Goal: Book appointment/travel/reservation

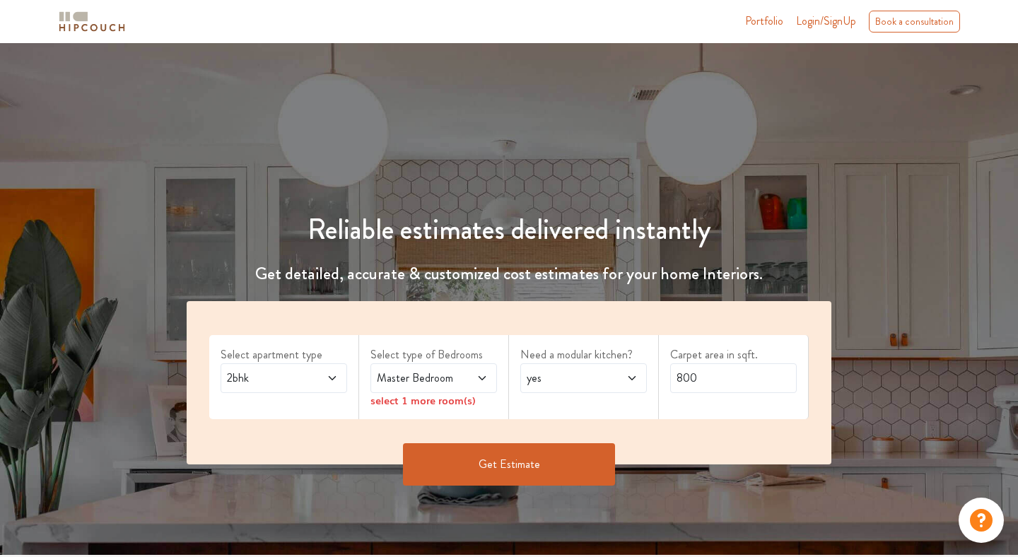
click at [327, 377] on icon at bounding box center [332, 377] width 11 height 11
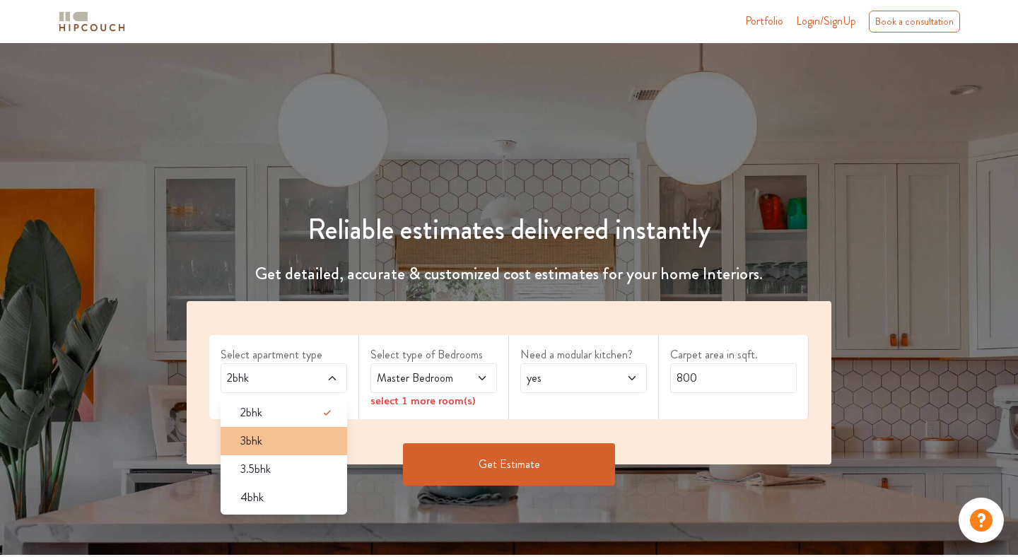
click at [269, 435] on div "3bhk" at bounding box center [288, 441] width 118 height 17
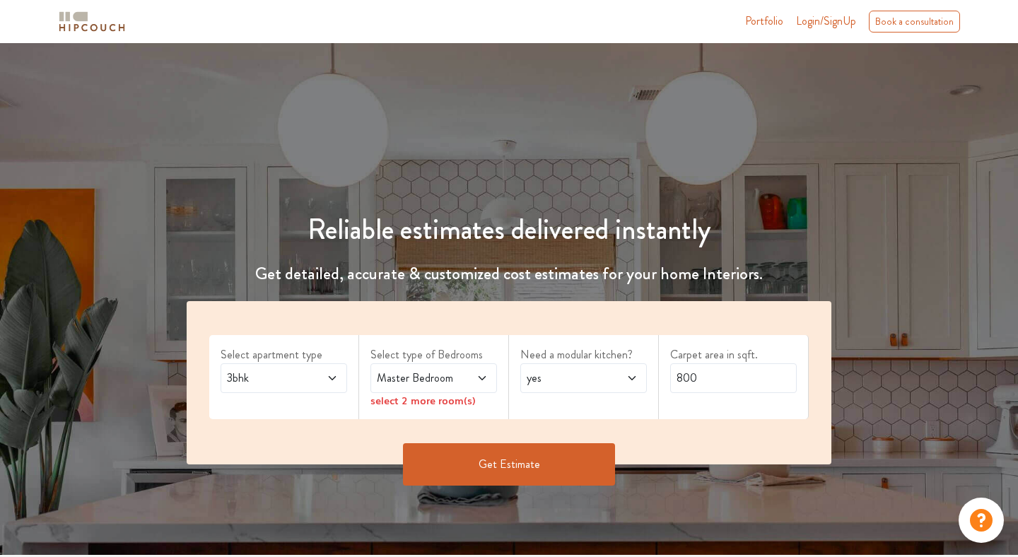
click at [478, 381] on icon at bounding box center [481, 377] width 11 height 11
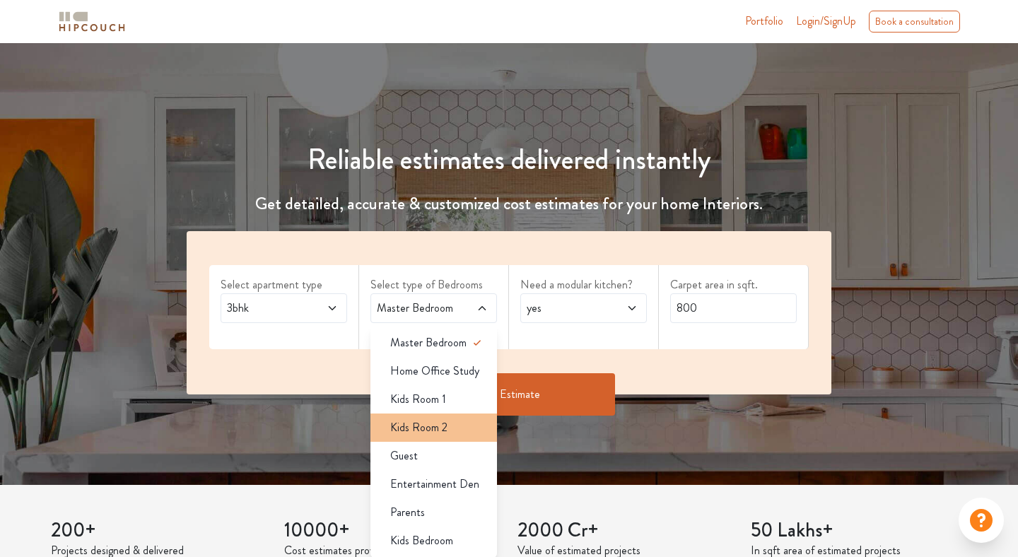
scroll to position [66, 0]
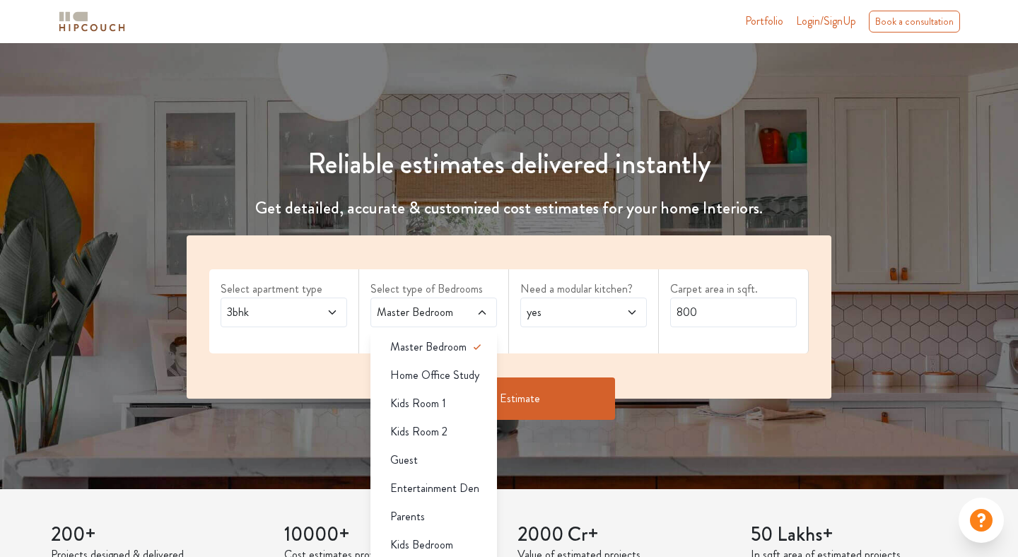
click at [327, 422] on div "Get Estimate" at bounding box center [509, 420] width 662 height 42
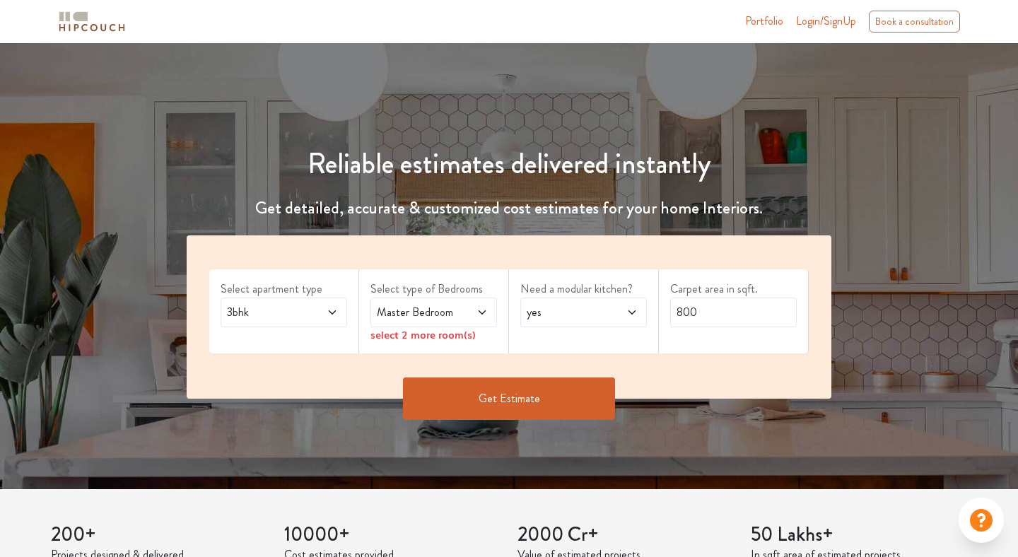
click at [633, 309] on icon at bounding box center [631, 312] width 11 height 11
click at [592, 336] on li "yes" at bounding box center [583, 347] width 127 height 28
click at [453, 336] on div "select 2 more room(s)" at bounding box center [433, 334] width 127 height 15
click at [483, 307] on icon at bounding box center [481, 312] width 11 height 11
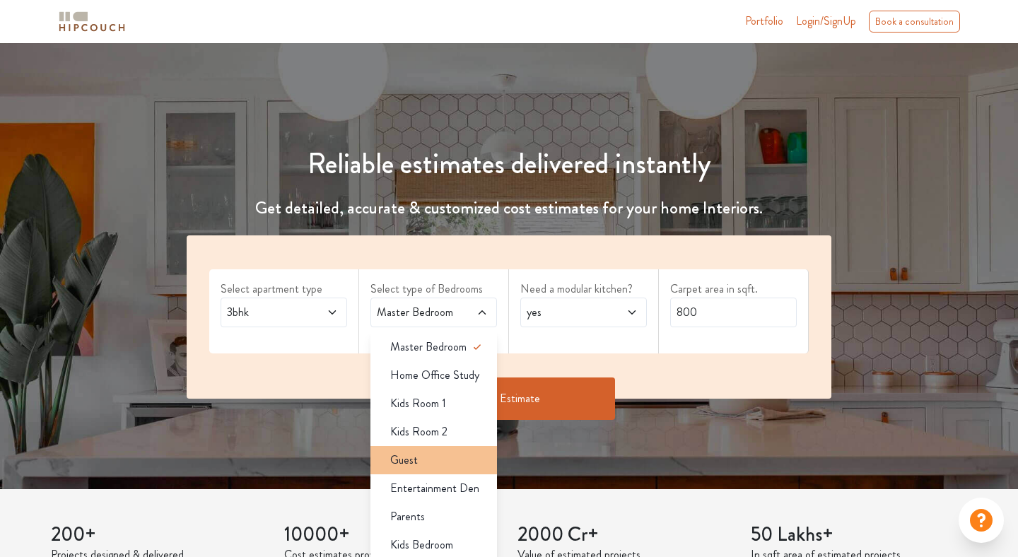
click at [418, 459] on div "Guest" at bounding box center [438, 460] width 118 height 17
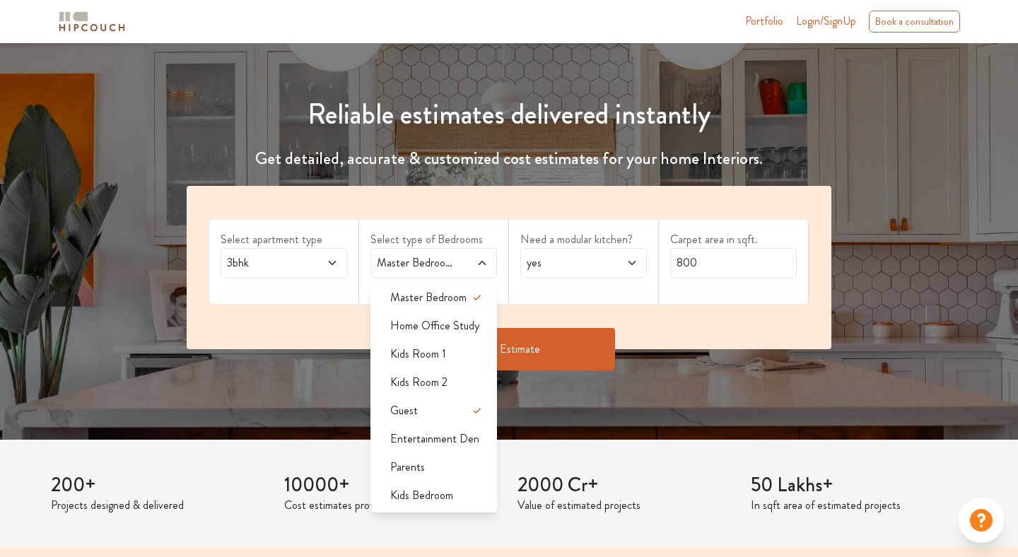
scroll to position [116, 0]
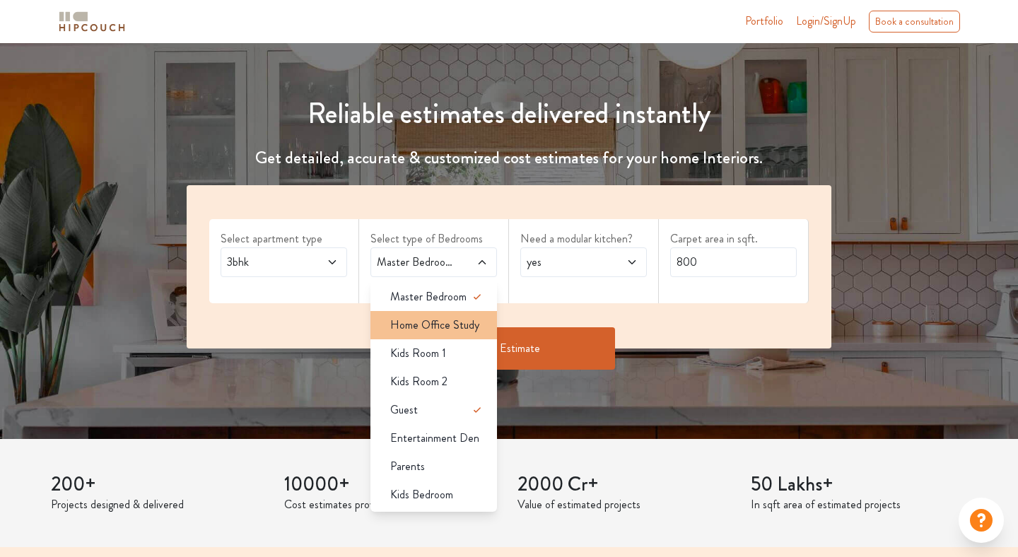
click at [439, 327] on span "Home Office Study" at bounding box center [434, 325] width 89 height 17
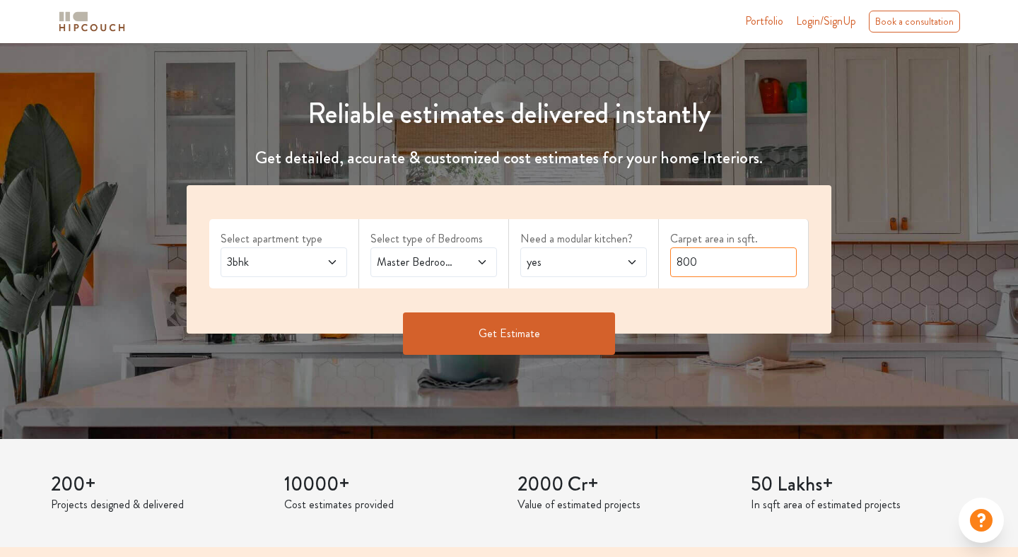
drag, startPoint x: 741, startPoint y: 265, endPoint x: 661, endPoint y: 263, distance: 79.9
click at [661, 263] on div "Carpet area in sqft. 800" at bounding box center [734, 253] width 150 height 69
type input "1210"
click at [551, 329] on button "Get Estimate" at bounding box center [509, 333] width 212 height 42
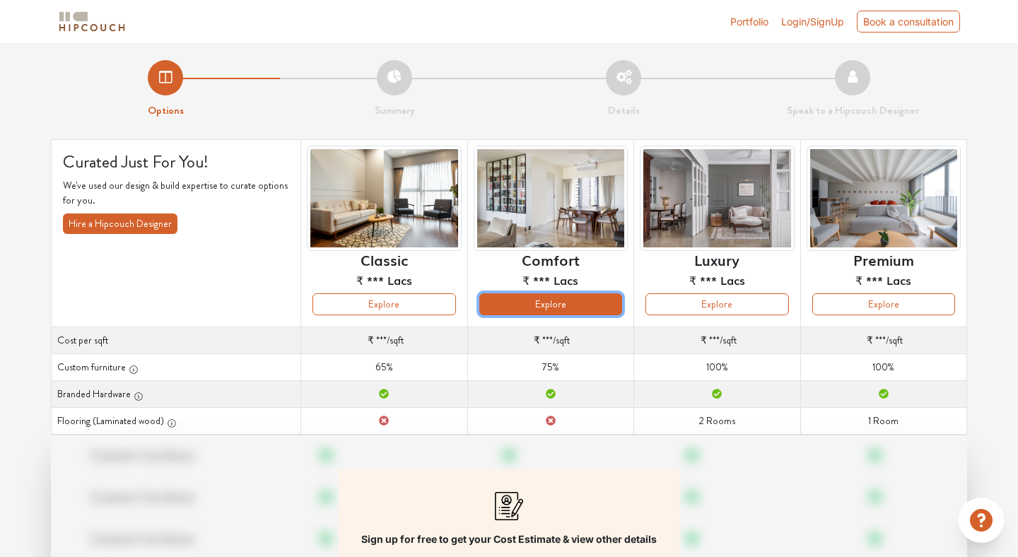
click at [562, 304] on button "Explore" at bounding box center [550, 304] width 143 height 22
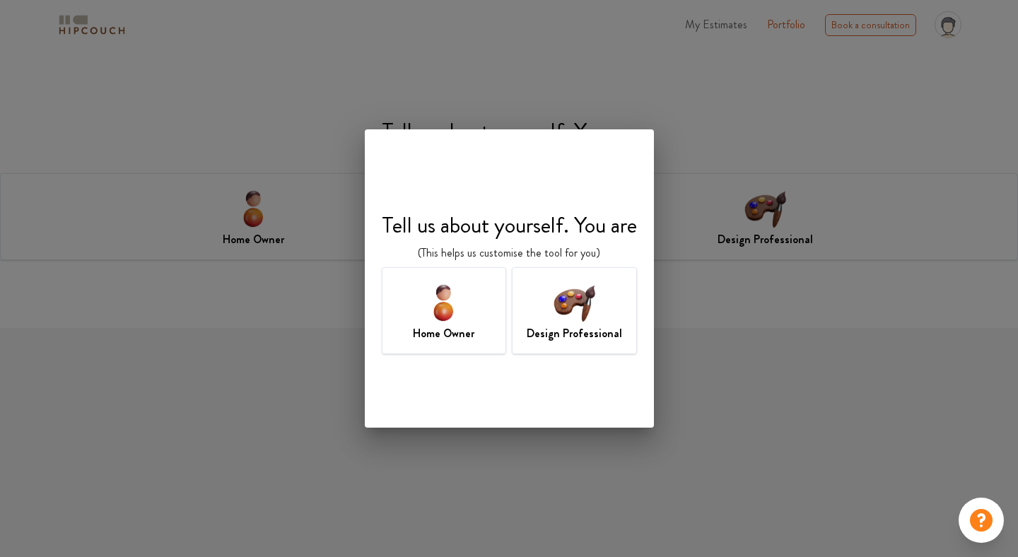
click at [423, 322] on img at bounding box center [444, 302] width 46 height 46
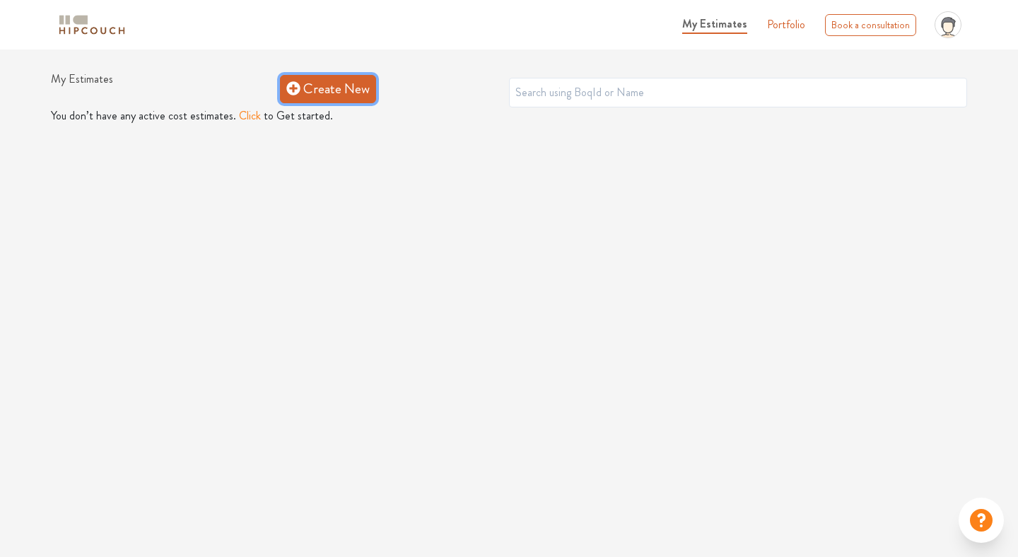
click at [319, 85] on link "Create New" at bounding box center [328, 89] width 96 height 28
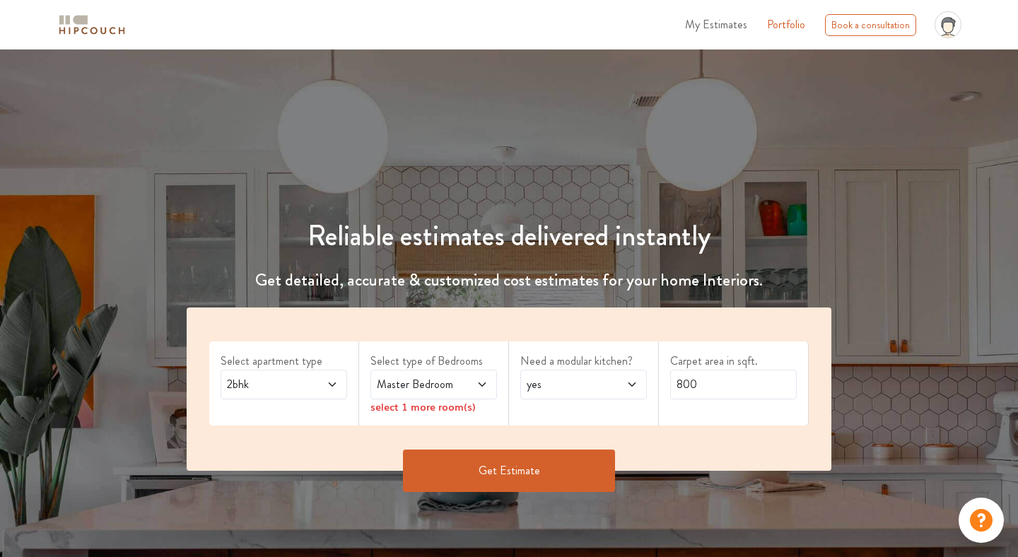
click at [335, 386] on icon at bounding box center [332, 384] width 11 height 11
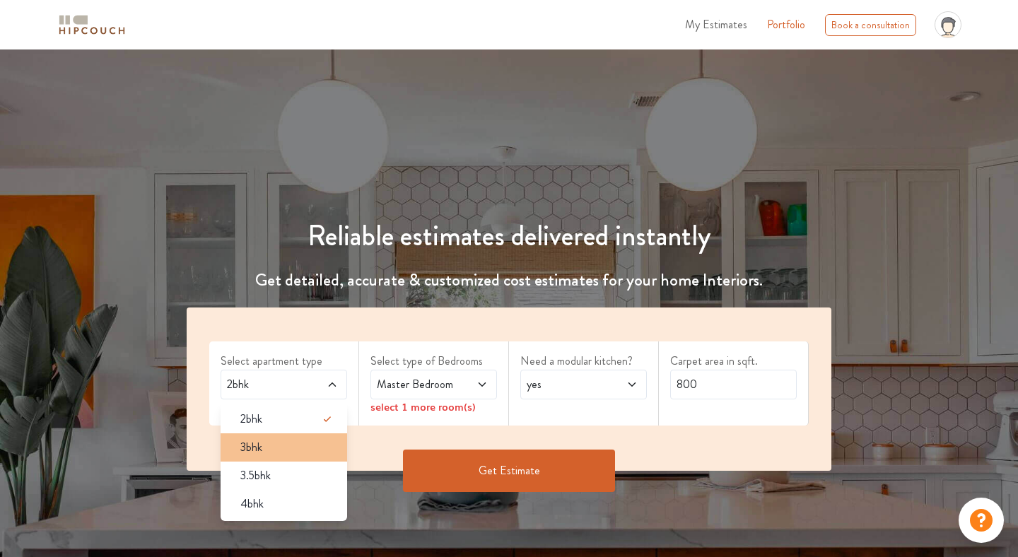
click at [274, 451] on div "3bhk" at bounding box center [288, 447] width 118 height 17
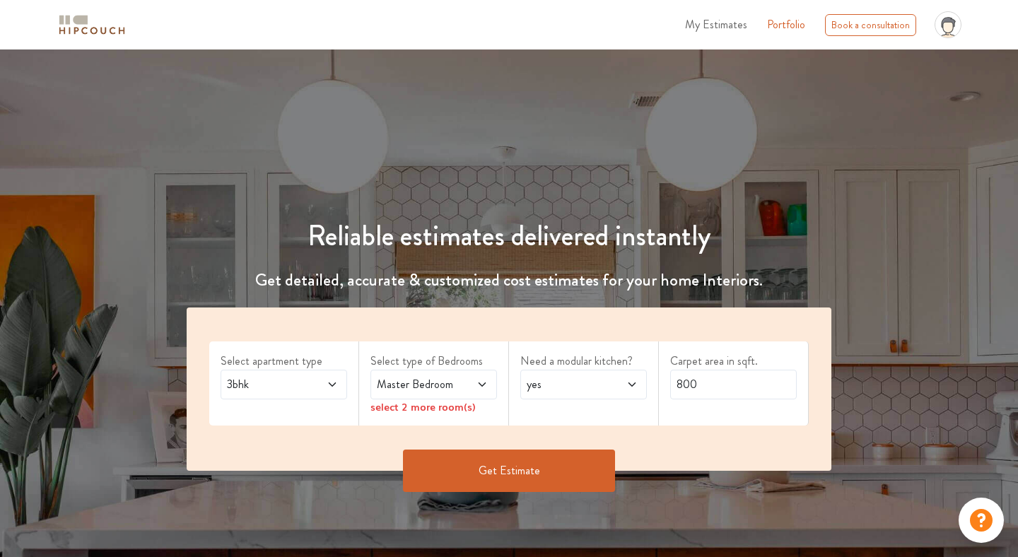
click at [478, 382] on icon at bounding box center [481, 384] width 11 height 11
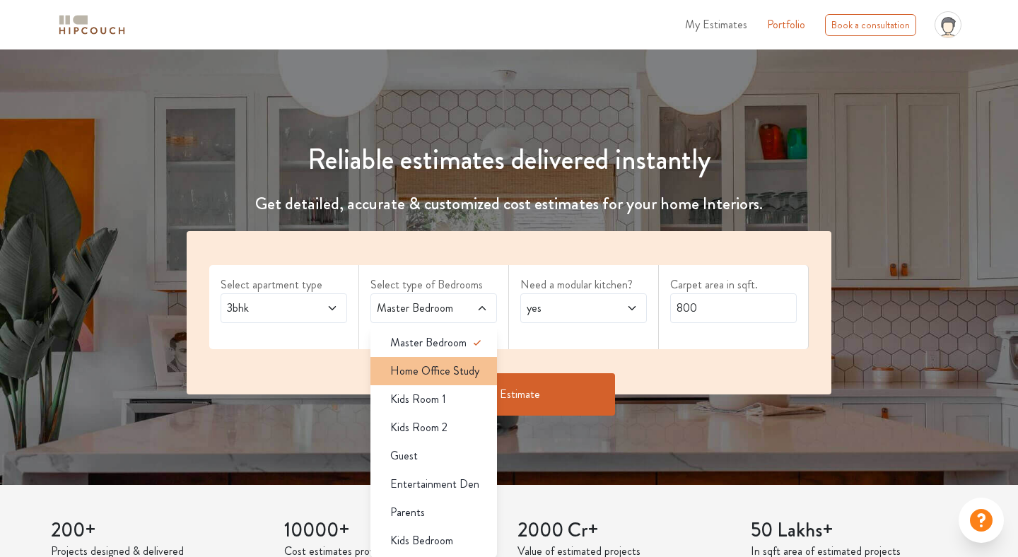
scroll to position [78, 0]
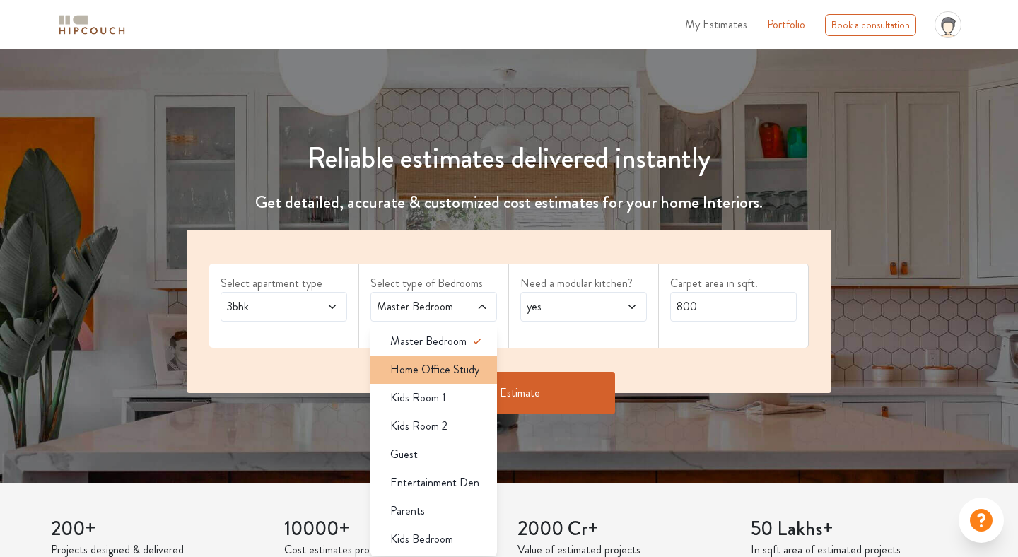
click at [430, 450] on div "Guest" at bounding box center [438, 454] width 118 height 17
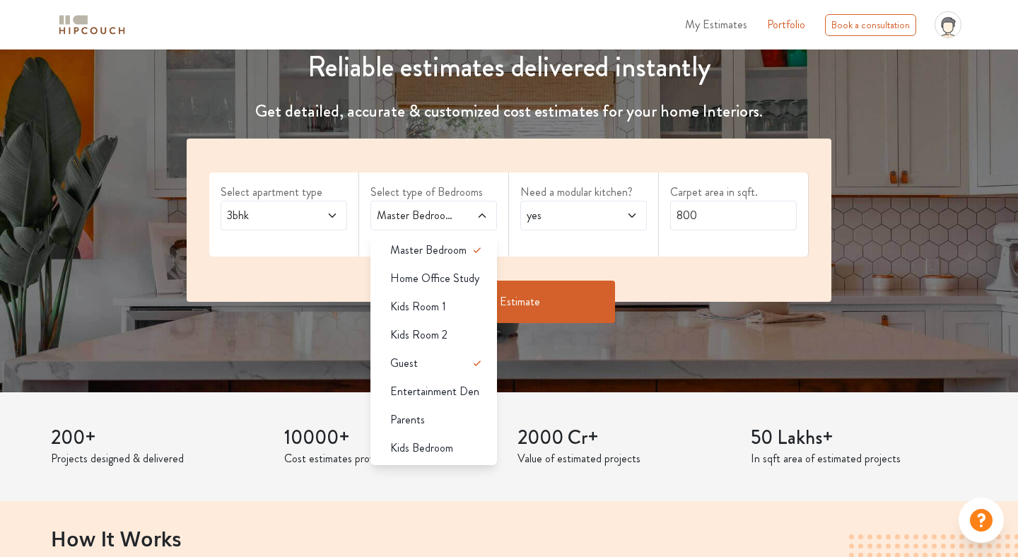
scroll to position [170, 0]
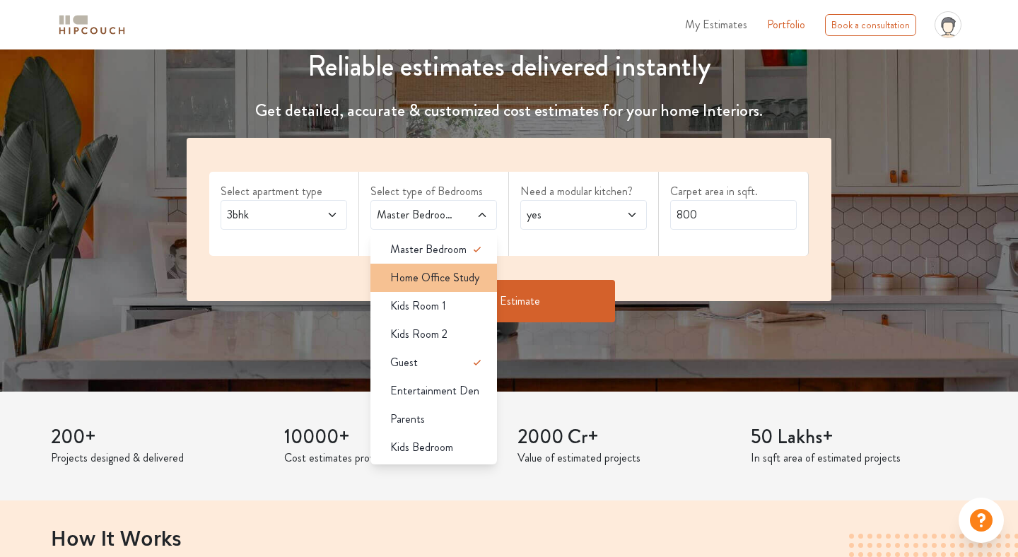
click at [433, 274] on span "Home Office Study" at bounding box center [434, 277] width 89 height 17
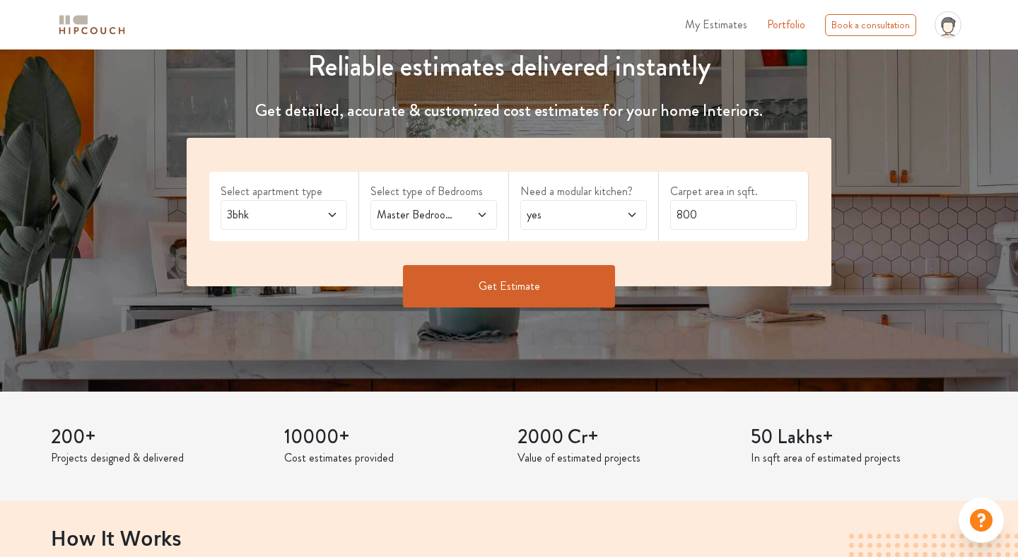
click at [613, 211] on span at bounding box center [623, 214] width 28 height 17
click at [543, 334] on div "Reliable estimates delivered instantly Get detailed, accurate & customized cost…" at bounding box center [509, 136] width 1018 height 512
drag, startPoint x: 725, startPoint y: 216, endPoint x: 659, endPoint y: 213, distance: 66.5
click at [659, 213] on div "Carpet area in sqft. 800" at bounding box center [734, 206] width 150 height 69
type input "1210"
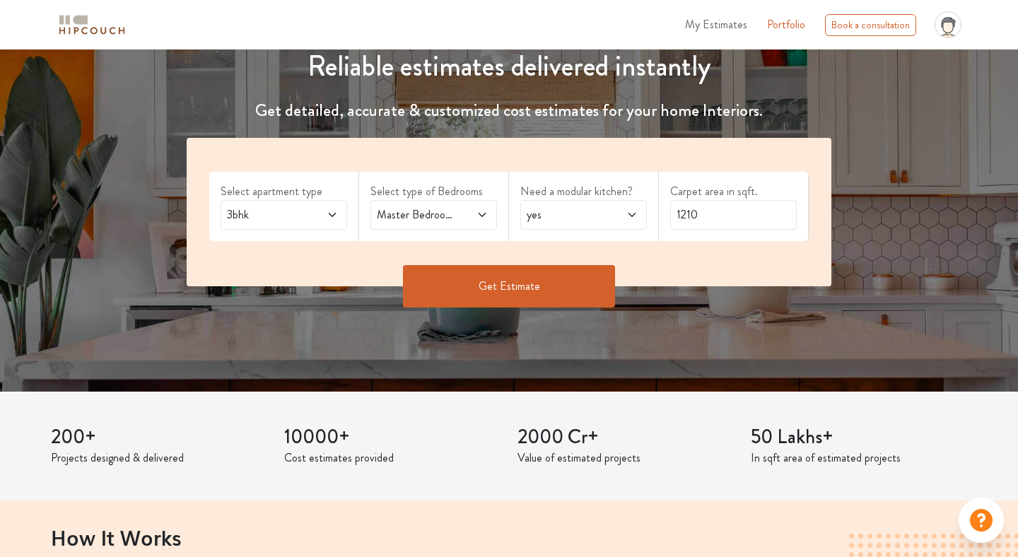
click at [559, 285] on button "Get Estimate" at bounding box center [509, 286] width 212 height 42
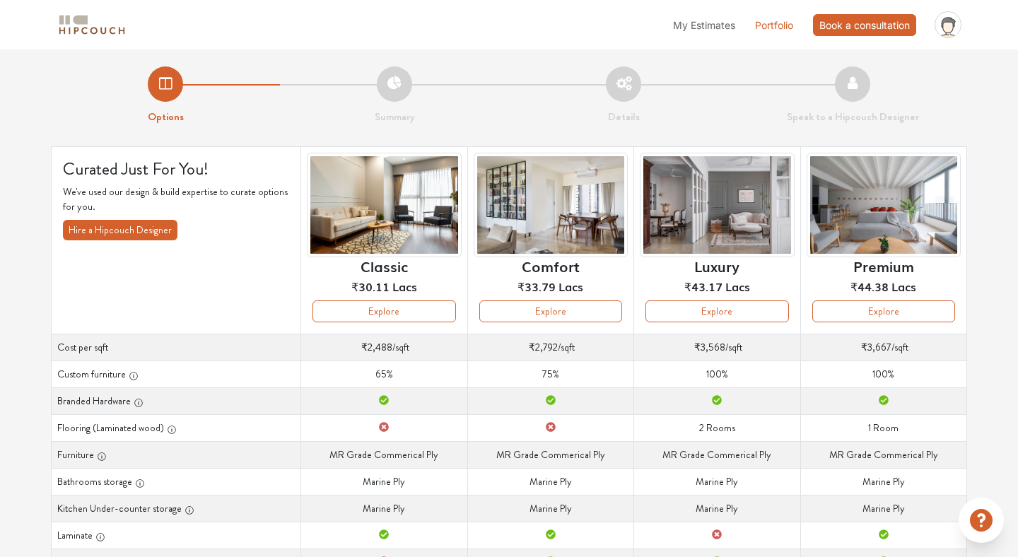
click at [882, 30] on div "Book a consultation" at bounding box center [864, 25] width 103 height 22
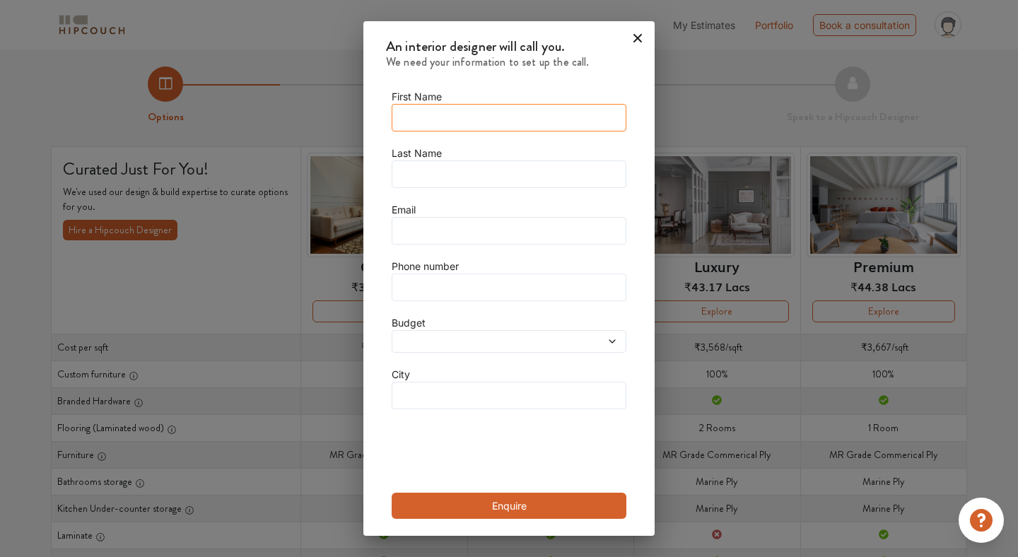
click at [456, 116] on input "text" at bounding box center [509, 118] width 235 height 28
type input "[PERSON_NAME]"
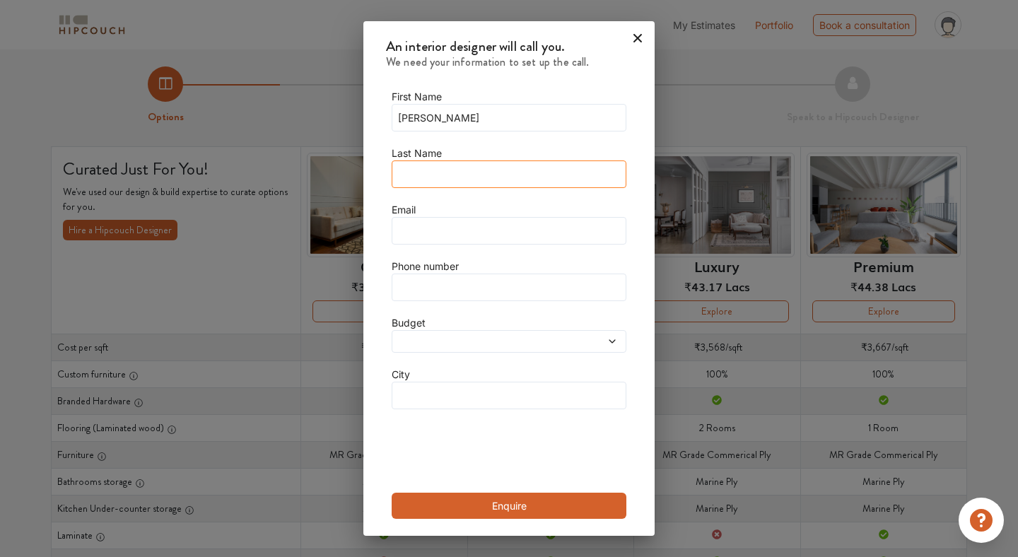
click at [449, 166] on input "text" at bounding box center [509, 174] width 235 height 28
type input "[PERSON_NAME]"
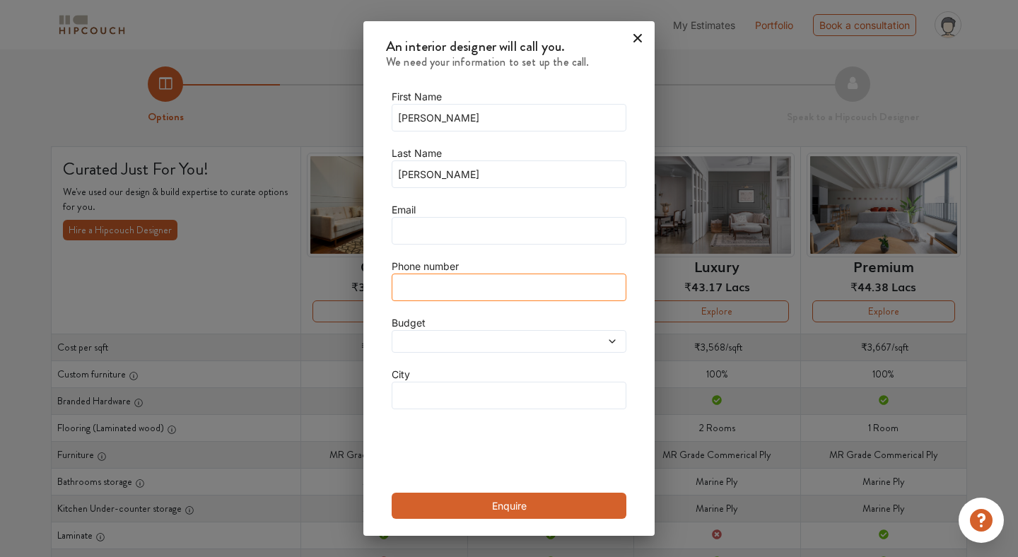
click at [472, 291] on input "text" at bounding box center [509, 288] width 235 height 28
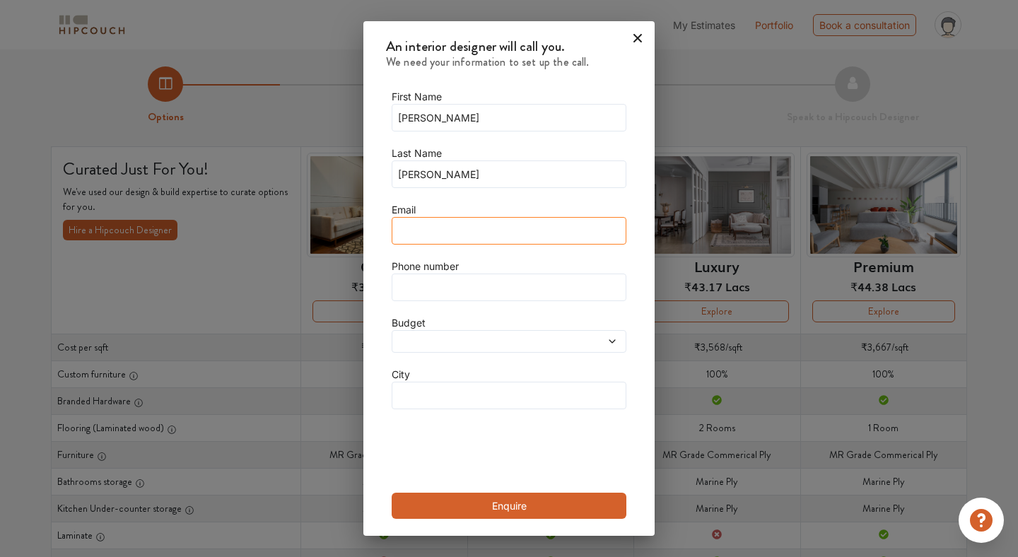
click at [472, 243] on input "text" at bounding box center [509, 231] width 235 height 28
type input "[EMAIL_ADDRESS][DOMAIN_NAME]"
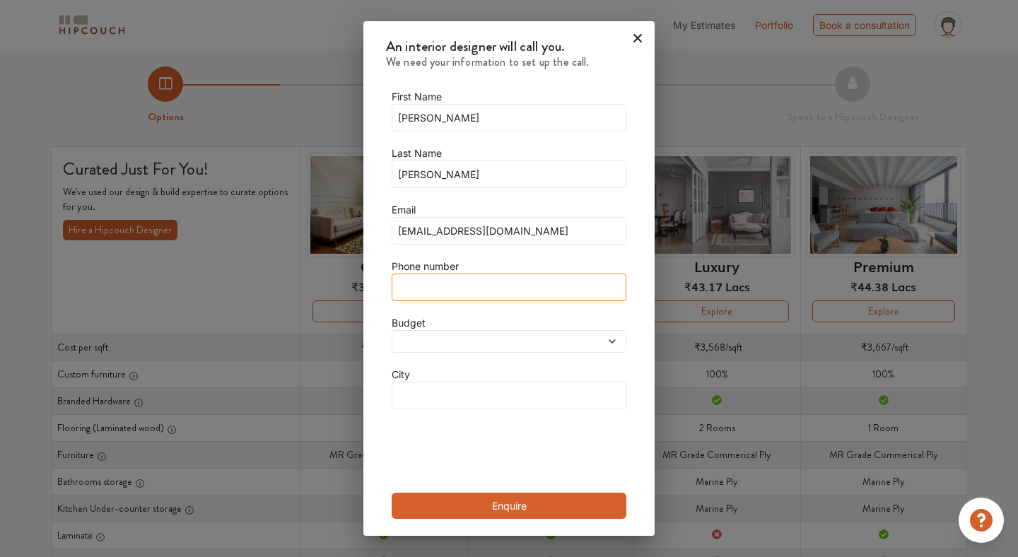
click at [454, 281] on input "text" at bounding box center [509, 288] width 235 height 28
type input "[PHONE_NUMBER]"
click at [494, 351] on div at bounding box center [509, 341] width 235 height 23
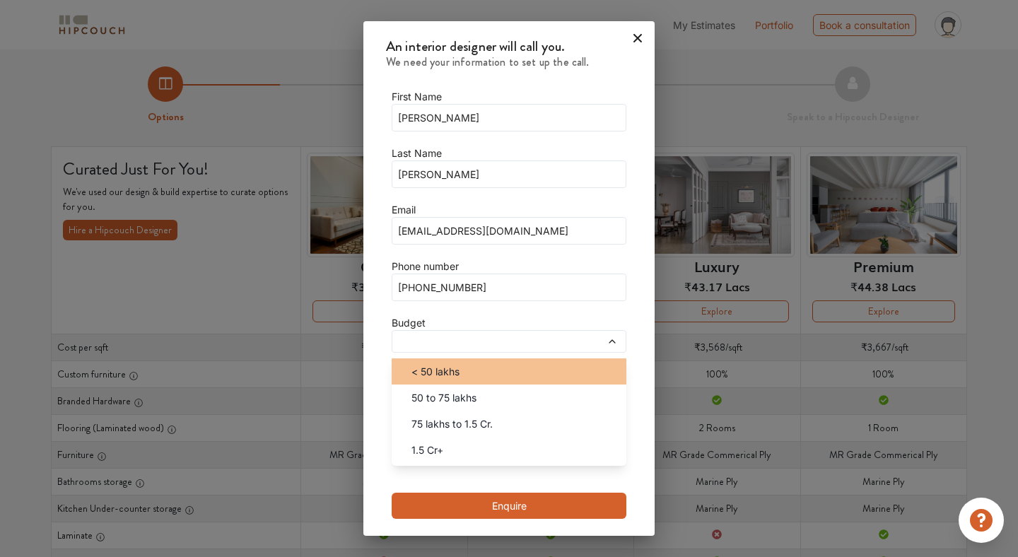
click at [485, 375] on div "< 50 lakhs" at bounding box center [513, 371] width 226 height 15
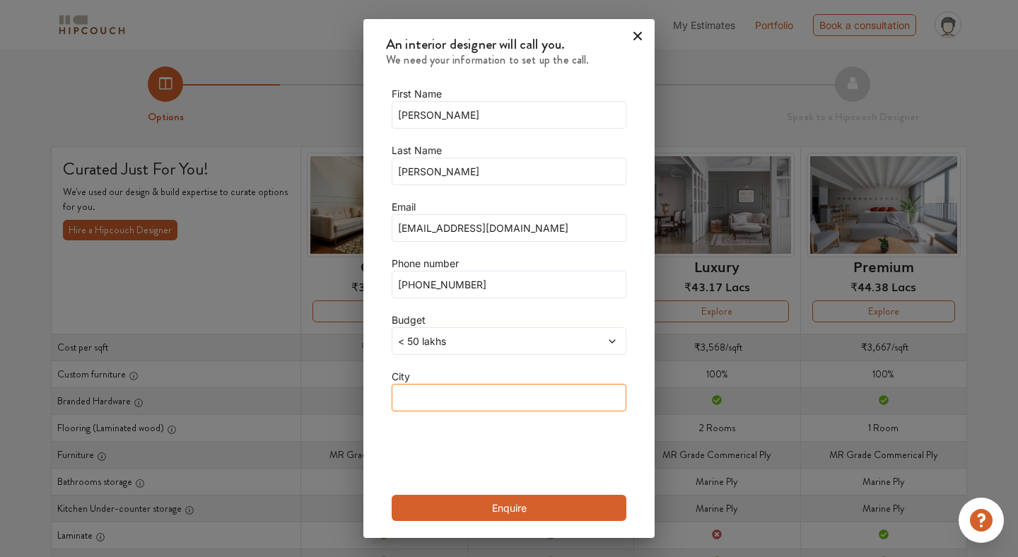
click at [476, 399] on input "text" at bounding box center [509, 398] width 235 height 28
type input "[GEOGRAPHIC_DATA]"
click at [632, 442] on div "First Name [PERSON_NAME] Last Name [PERSON_NAME] Email [EMAIL_ADDRESS][DOMAIN_N…" at bounding box center [508, 303] width 291 height 469
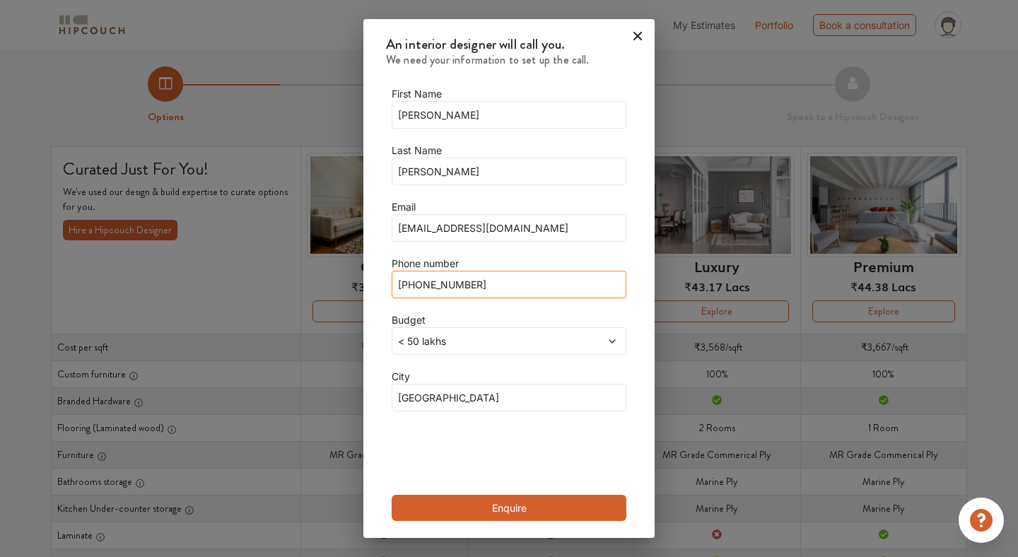
click at [541, 278] on input "[PHONE_NUMBER]" at bounding box center [509, 285] width 235 height 28
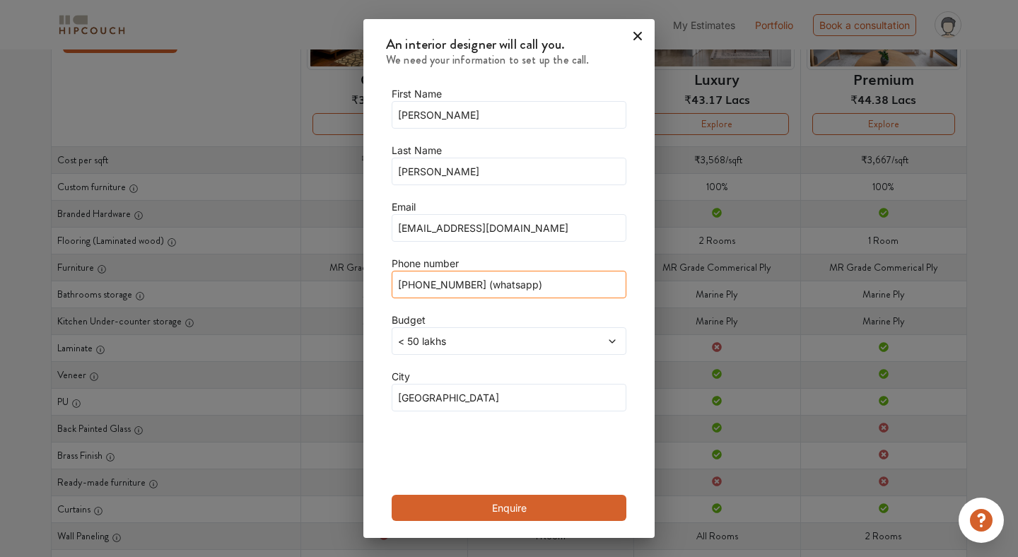
scroll to position [268, 0]
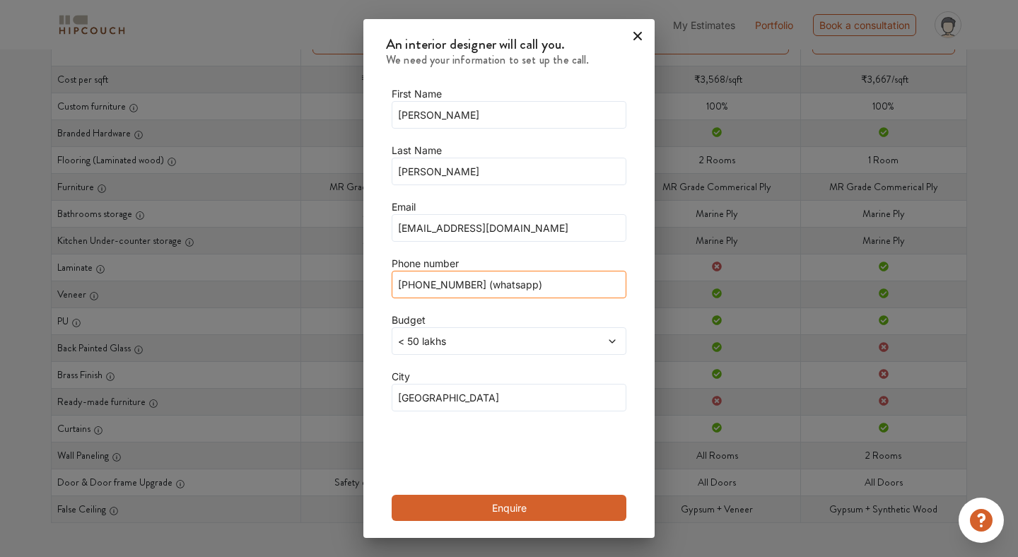
type input "[PHONE_NUMBER] (whatsapp)"
click at [488, 512] on button "Enquire" at bounding box center [509, 508] width 235 height 26
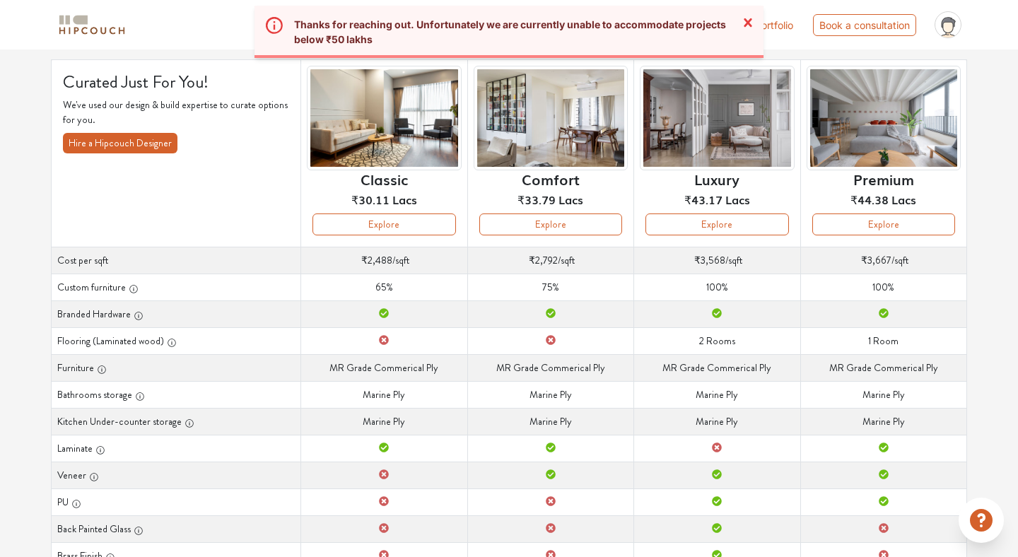
scroll to position [0, 0]
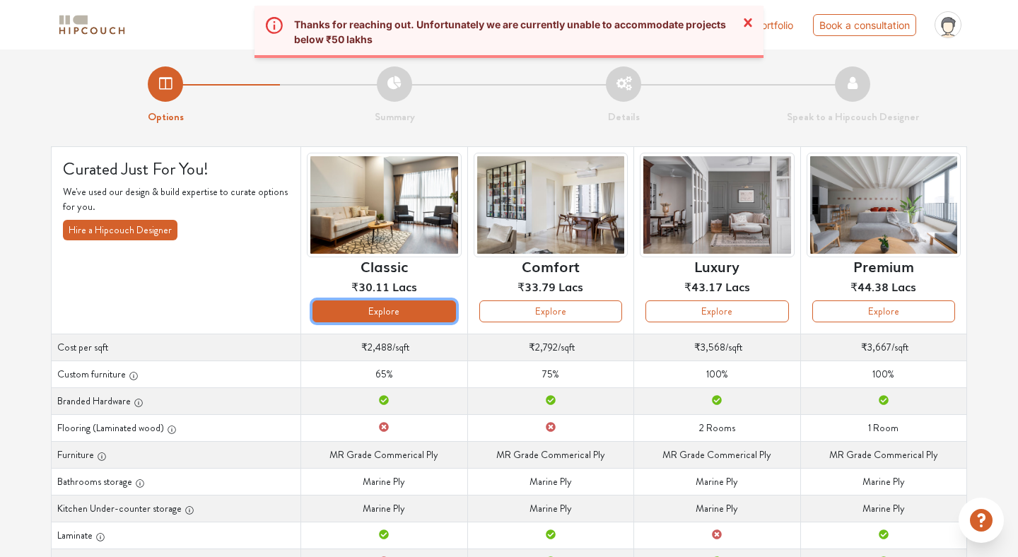
click at [402, 316] on button "Explore" at bounding box center [383, 311] width 143 height 22
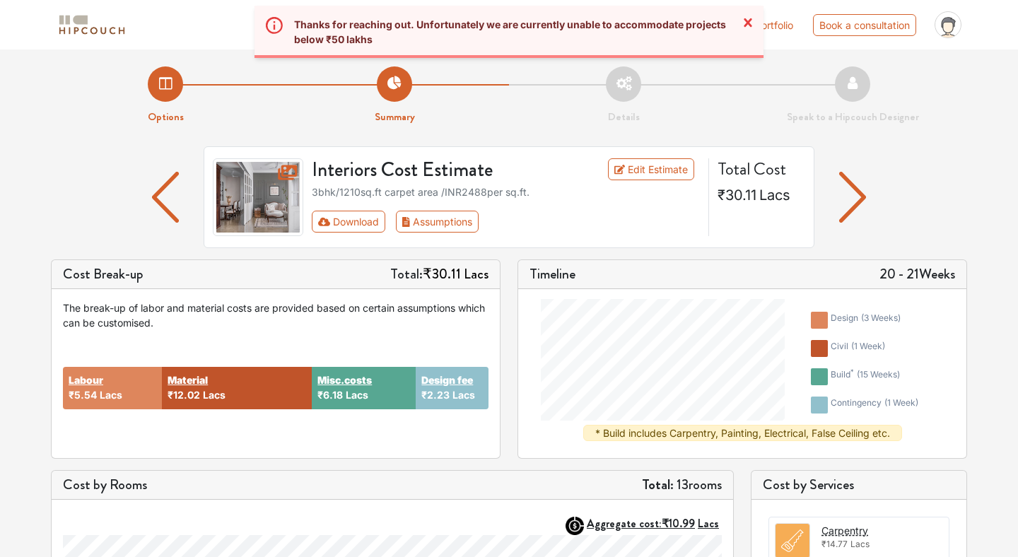
click at [749, 22] on icon at bounding box center [748, 22] width 8 height 8
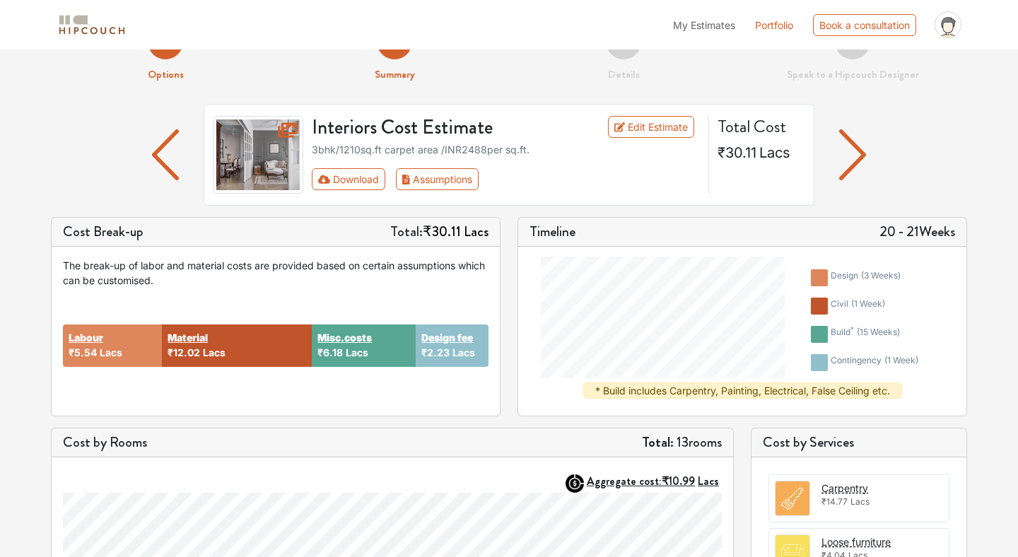
scroll to position [40, 0]
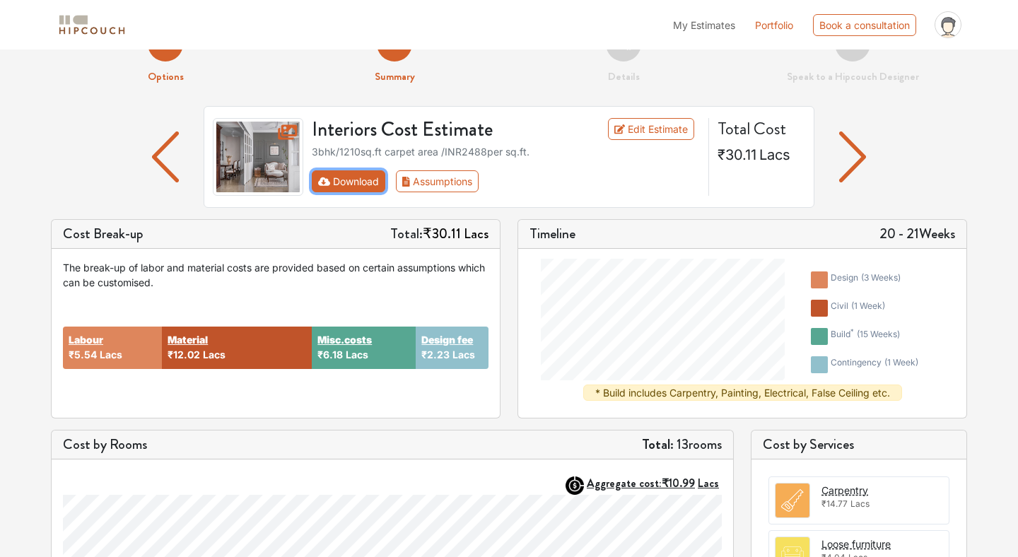
click at [344, 182] on button "Download" at bounding box center [349, 181] width 74 height 22
click at [423, 177] on button "Assumptions" at bounding box center [437, 181] width 83 height 22
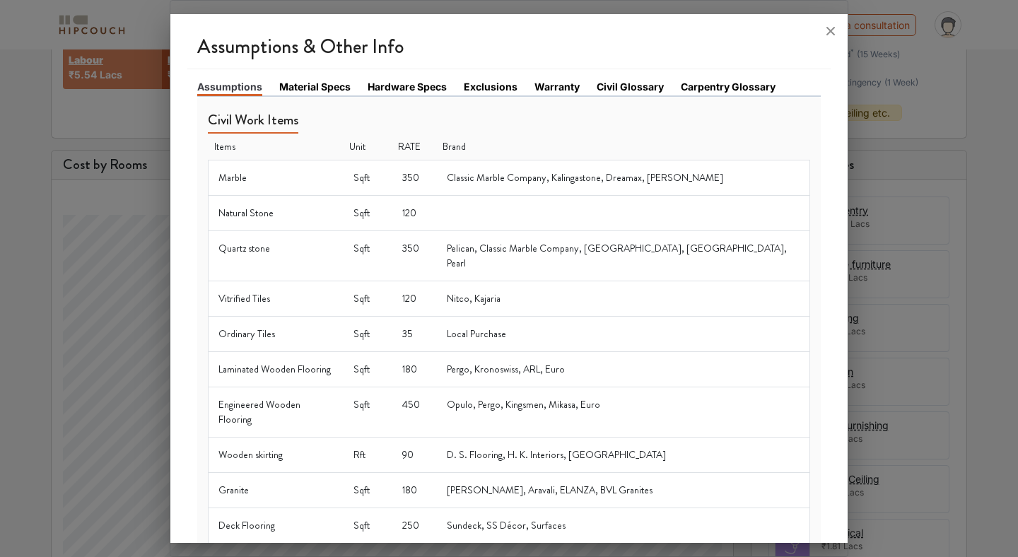
scroll to position [319, 0]
click at [303, 93] on link "Material Specs" at bounding box center [314, 86] width 71 height 15
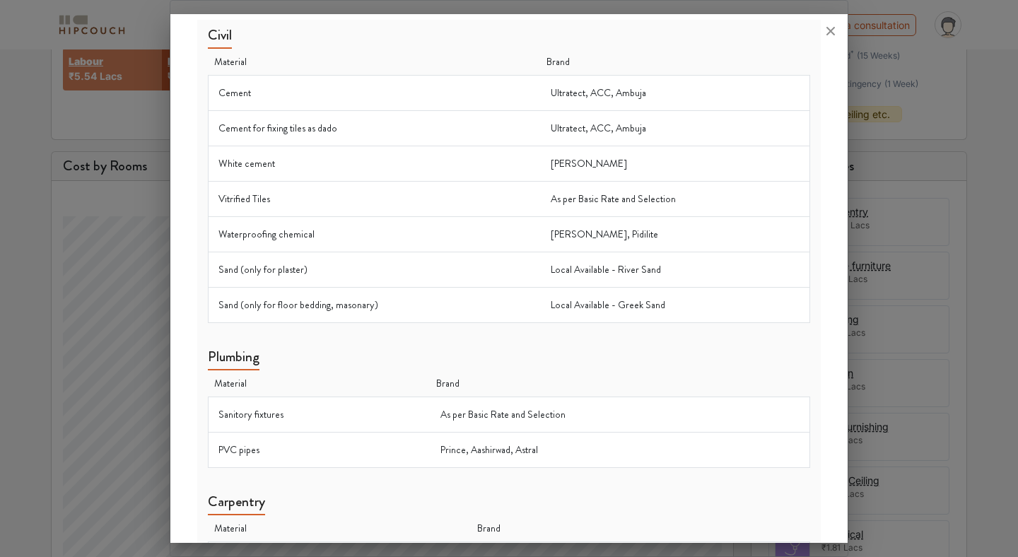
scroll to position [0, 0]
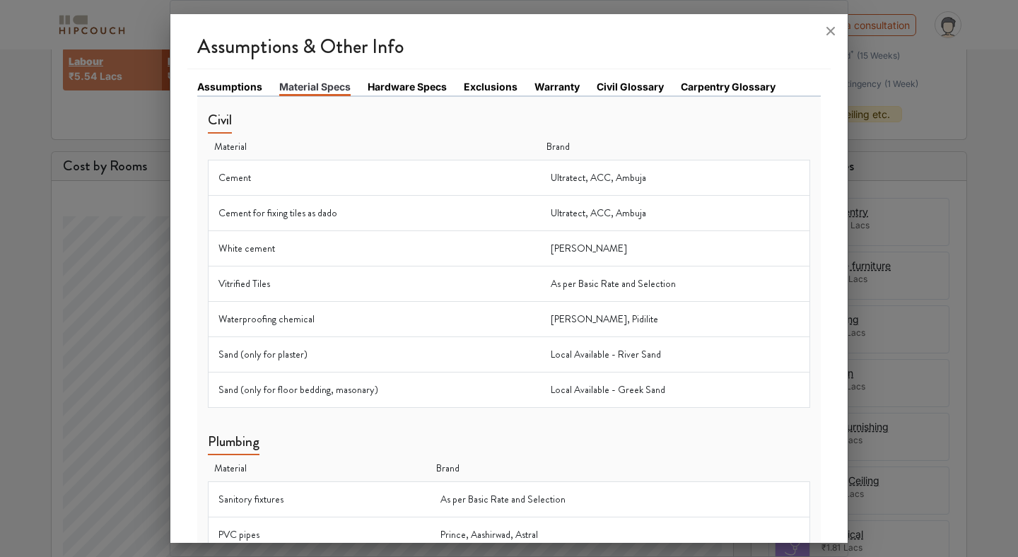
click at [423, 83] on link "Hardware Specs" at bounding box center [407, 86] width 79 height 15
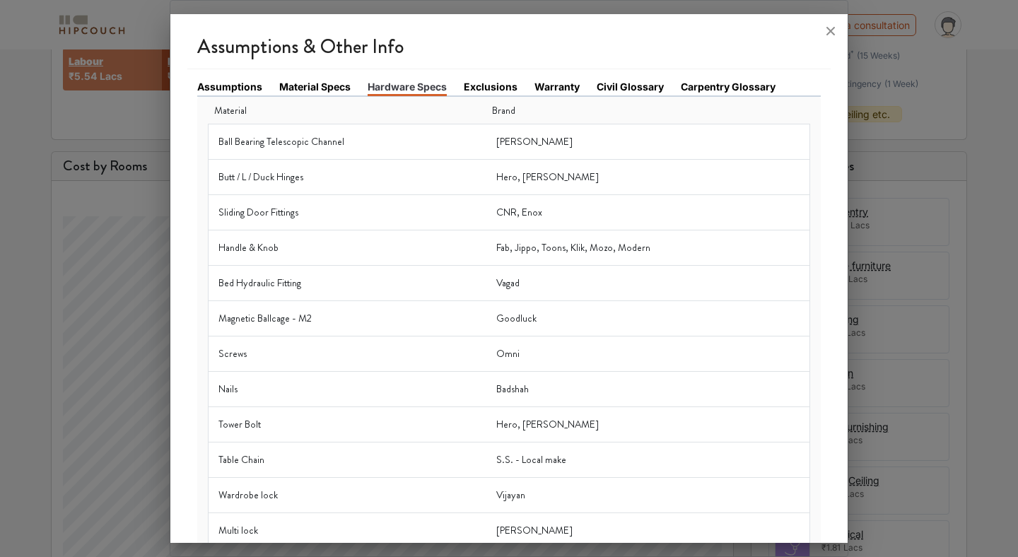
click at [750, 91] on link "Carpentry Glossary" at bounding box center [728, 86] width 95 height 15
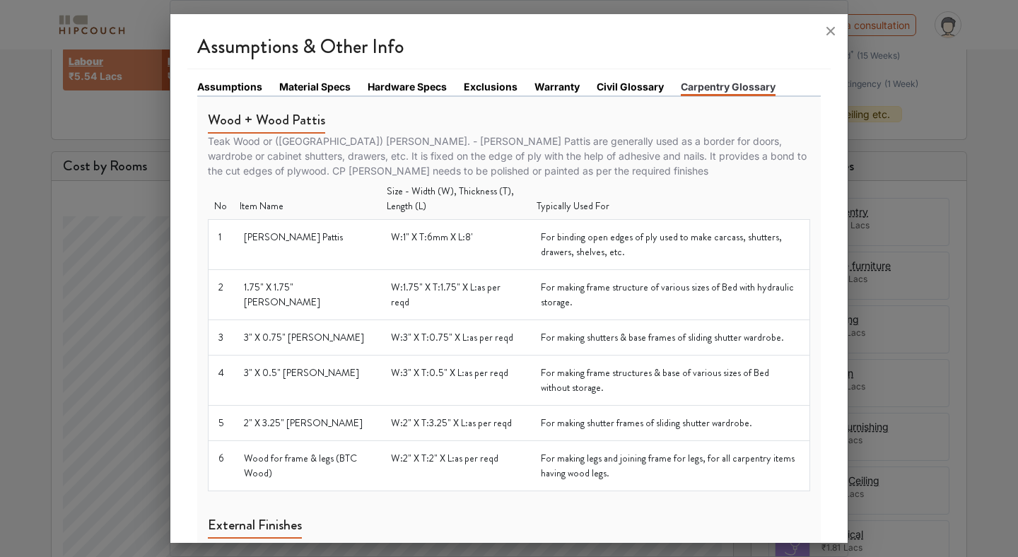
click at [626, 88] on link "Civil Glossary" at bounding box center [630, 86] width 67 height 15
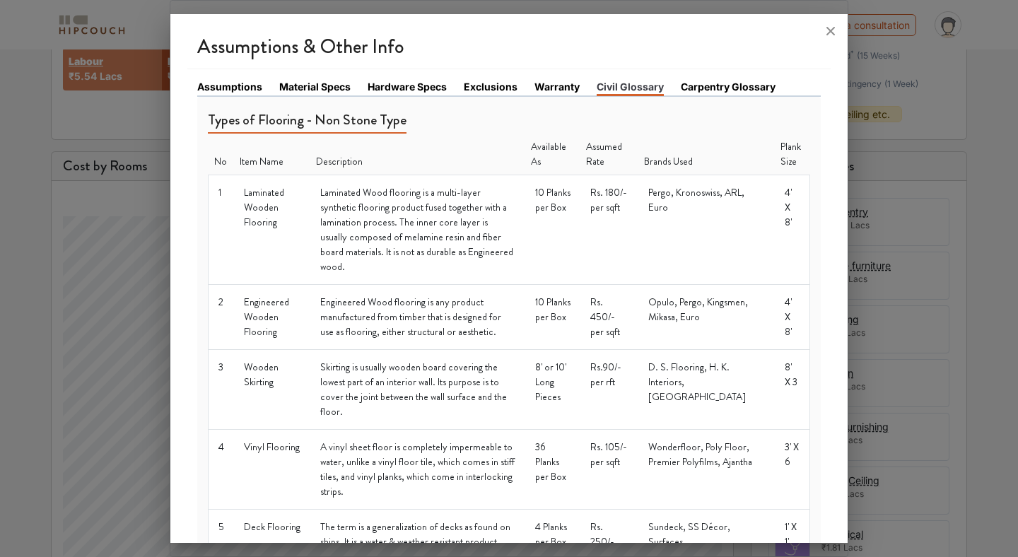
click at [543, 88] on link "Warranty" at bounding box center [556, 86] width 45 height 15
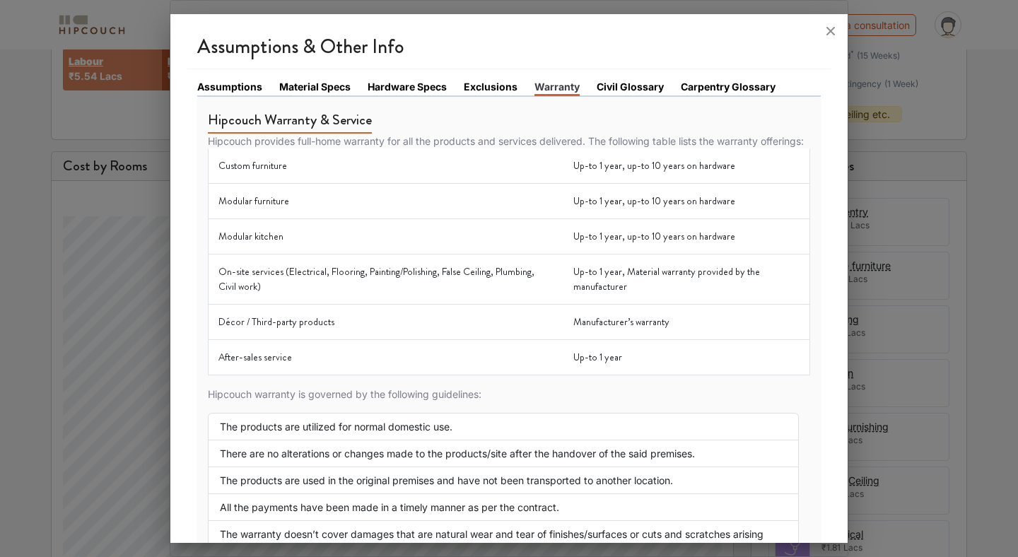
click at [225, 85] on link "Assumptions" at bounding box center [229, 86] width 65 height 15
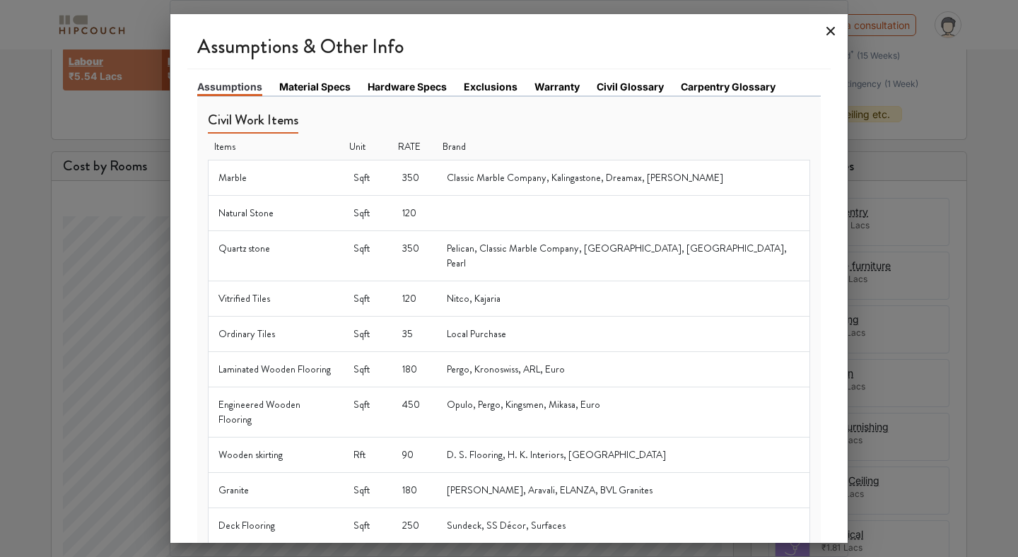
click at [828, 31] on icon at bounding box center [830, 31] width 23 height 23
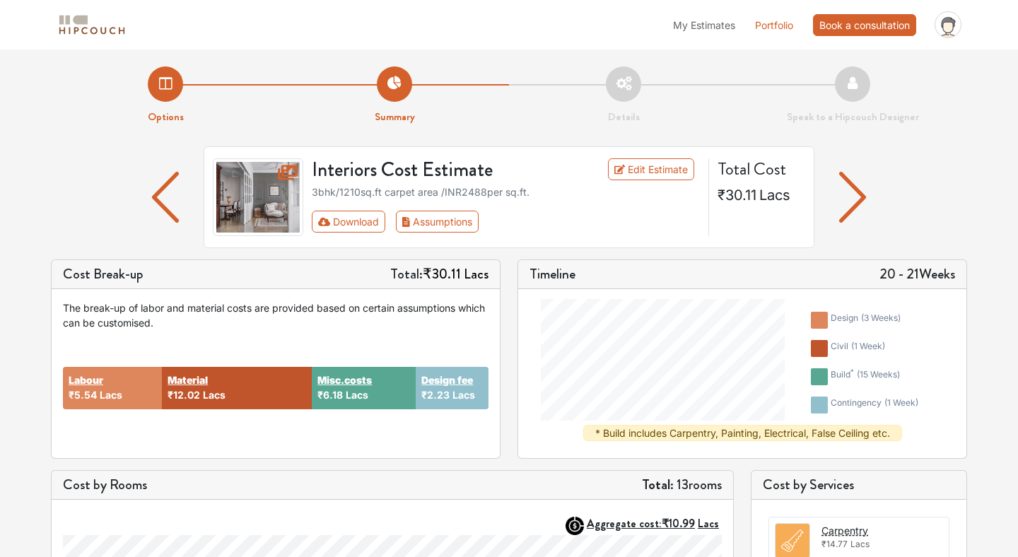
click at [879, 21] on div "Book a consultation" at bounding box center [864, 25] width 103 height 22
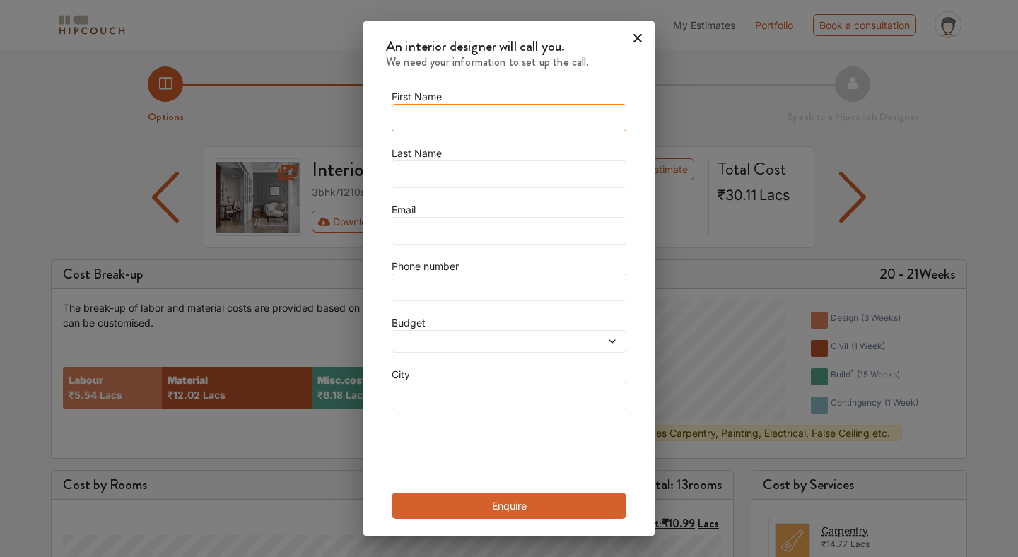
click at [506, 112] on input "text" at bounding box center [509, 118] width 235 height 28
type input "[PERSON_NAME]"
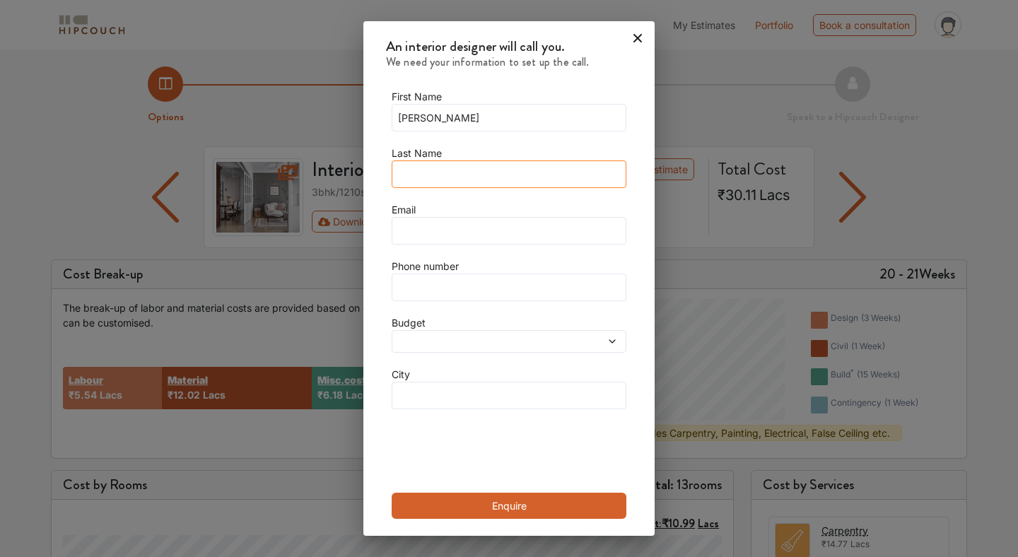
click at [481, 171] on input "text" at bounding box center [509, 174] width 235 height 28
type input "s"
drag, startPoint x: 491, startPoint y: 119, endPoint x: 432, endPoint y: 118, distance: 59.4
click at [432, 118] on input "[PERSON_NAME]" at bounding box center [509, 118] width 235 height 28
type input "[PERSON_NAME]"
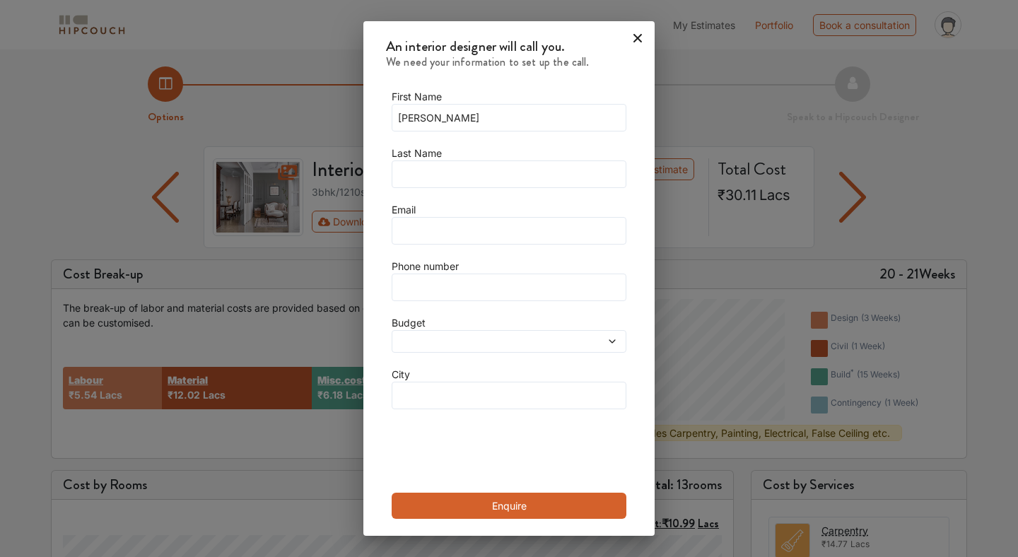
click at [380, 178] on div "First Name [PERSON_NAME] Last Name Email Phone number Budget City Enquire" at bounding box center [508, 304] width 291 height 464
click at [419, 174] on input "text" at bounding box center [509, 174] width 235 height 28
paste input "[PERSON_NAME]"
type input "[PERSON_NAME]"
click at [421, 228] on input "text" at bounding box center [509, 231] width 235 height 28
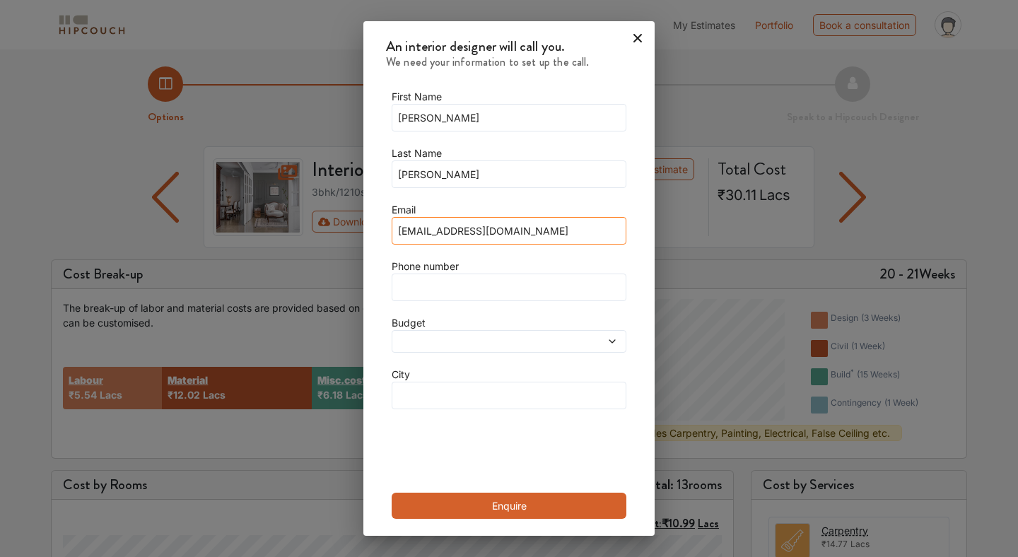
type input "[EMAIL_ADDRESS][DOMAIN_NAME]"
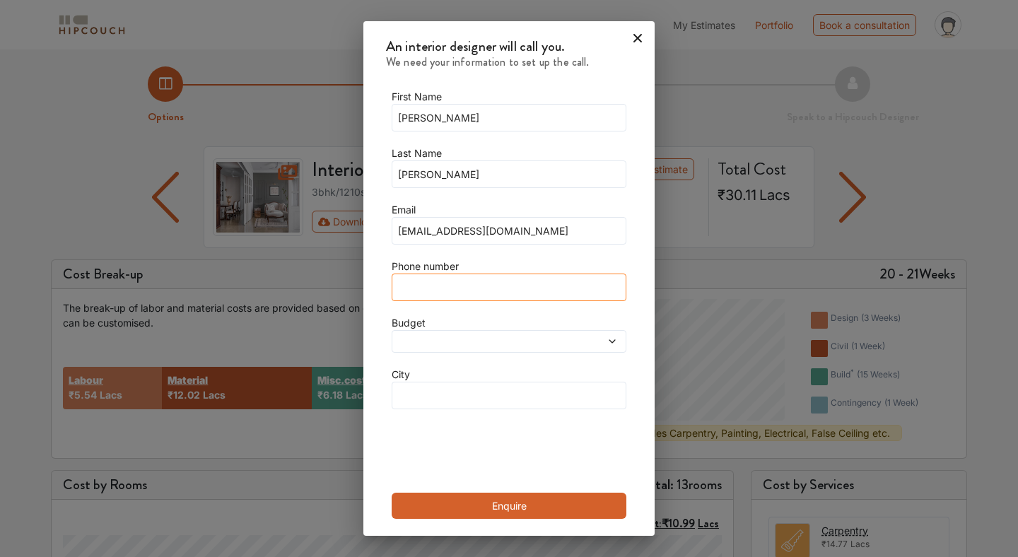
click at [428, 286] on input "text" at bounding box center [509, 288] width 235 height 28
type input "[PHONE_NUMBER]"
click at [431, 341] on span at bounding box center [478, 341] width 167 height 10
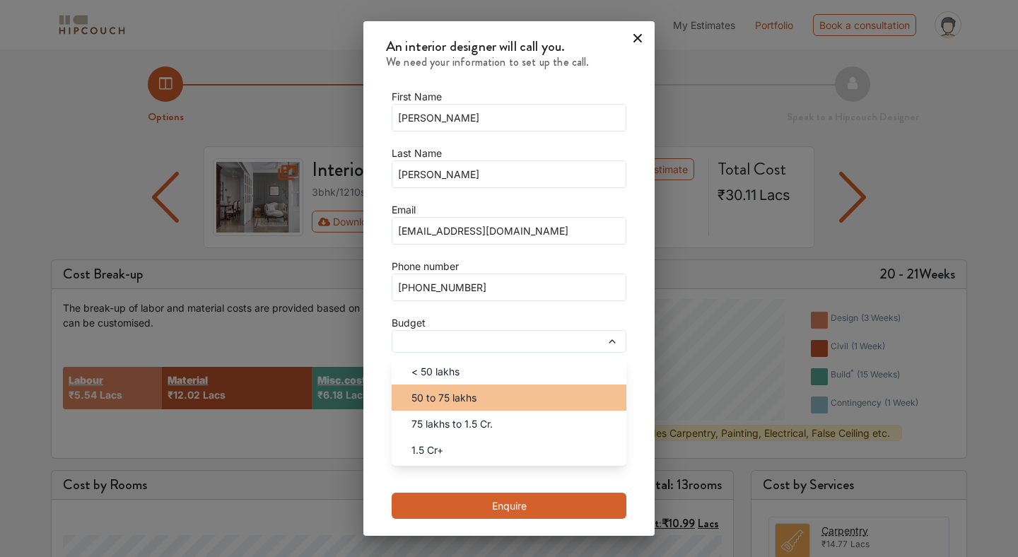
click at [494, 403] on div "50 to 75 lakhs" at bounding box center [513, 397] width 226 height 15
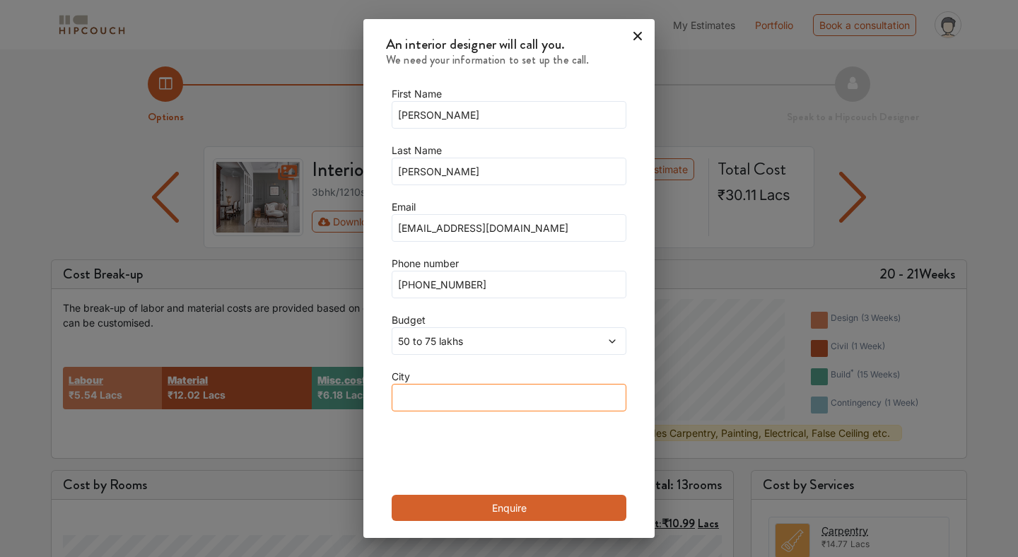
click at [447, 406] on input "text" at bounding box center [509, 398] width 235 height 28
type input "[GEOGRAPHIC_DATA]"
click at [383, 469] on div "First Name [PERSON_NAME] Last Name [PERSON_NAME] Email [EMAIL_ADDRESS][DOMAIN_N…" at bounding box center [508, 303] width 291 height 469
drag, startPoint x: 506, startPoint y: 514, endPoint x: 531, endPoint y: 259, distance: 255.7
click at [533, 246] on div "First Name [PERSON_NAME] Last Name [PERSON_NAME] Email [EMAIL_ADDRESS][DOMAIN_N…" at bounding box center [509, 303] width 235 height 435
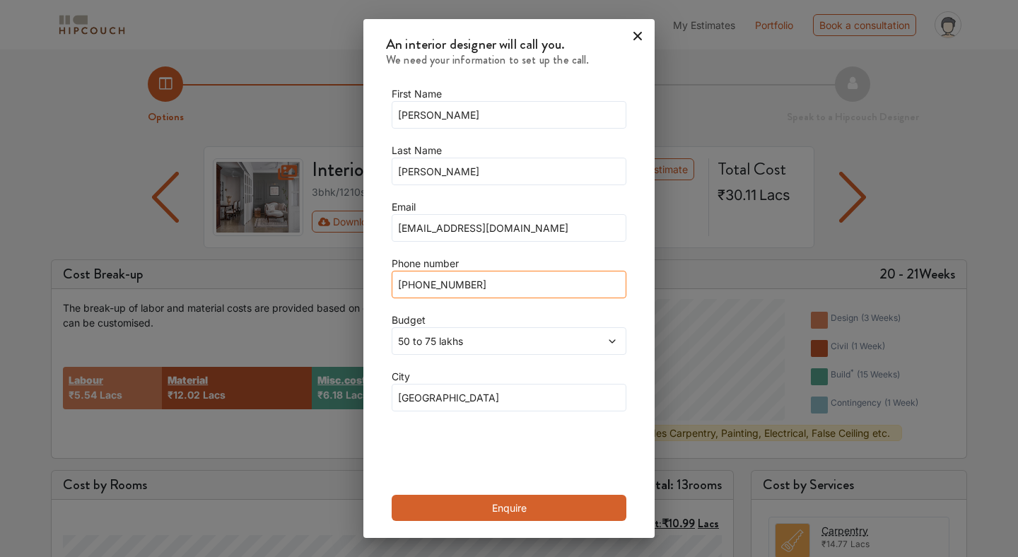
click at [531, 284] on input "[PHONE_NUMBER]" at bounding box center [509, 285] width 235 height 28
type input "[PHONE_NUMBER] (Whatsapp)"
click at [520, 513] on button "Enquire" at bounding box center [509, 508] width 235 height 26
